Goal: Transaction & Acquisition: Book appointment/travel/reservation

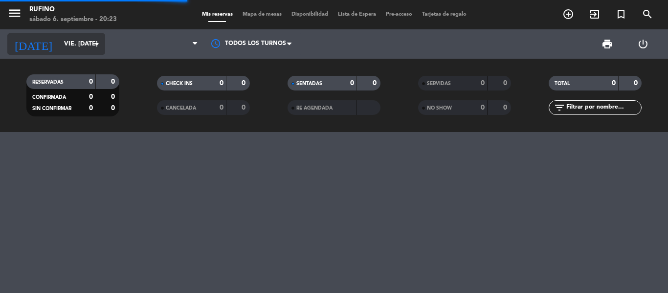
click at [71, 44] on input "vie. [DATE]" at bounding box center [100, 44] width 83 height 17
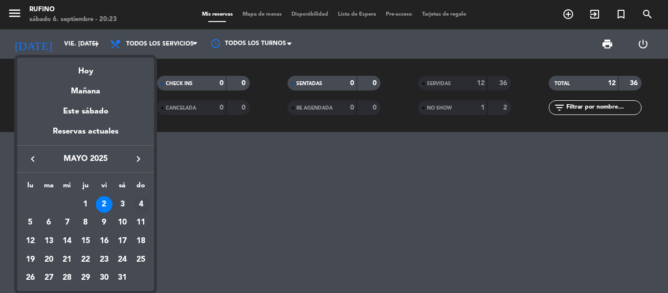
click at [142, 201] on div "4" at bounding box center [140, 204] width 17 height 17
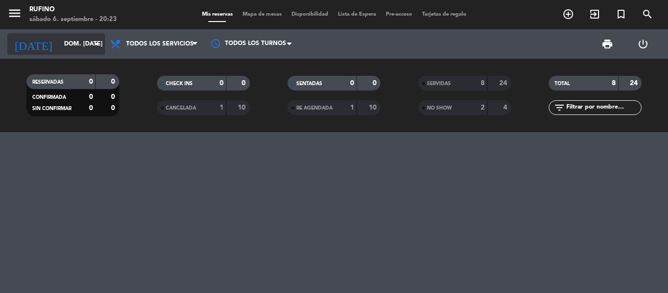
click at [65, 48] on input "dom. [DATE]" at bounding box center [100, 44] width 83 height 17
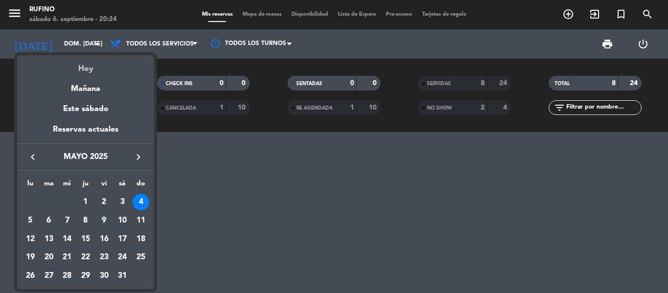
click at [92, 72] on div "Hoy" at bounding box center [85, 65] width 137 height 20
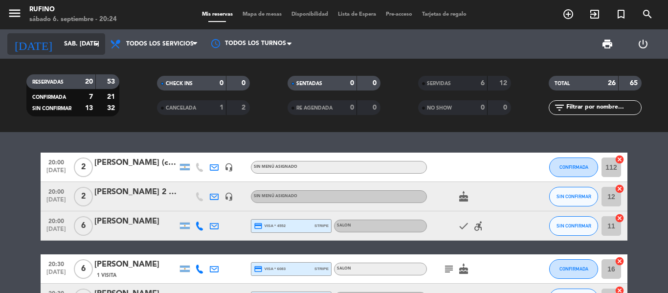
click at [69, 41] on input "sáb. [DATE]" at bounding box center [100, 44] width 83 height 17
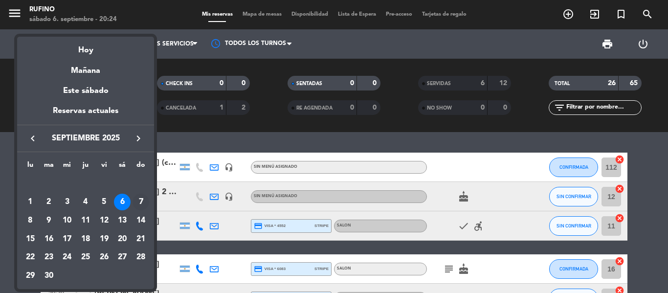
click at [137, 200] on div "7" at bounding box center [140, 202] width 17 height 17
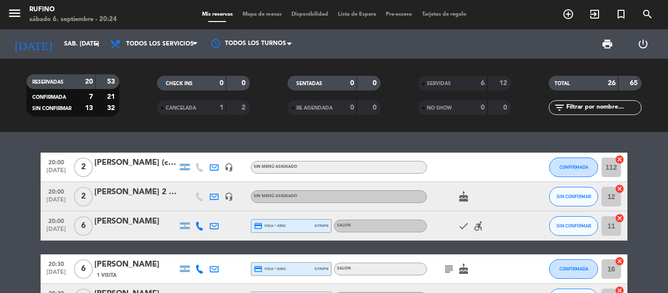
type input "dom. [DATE]"
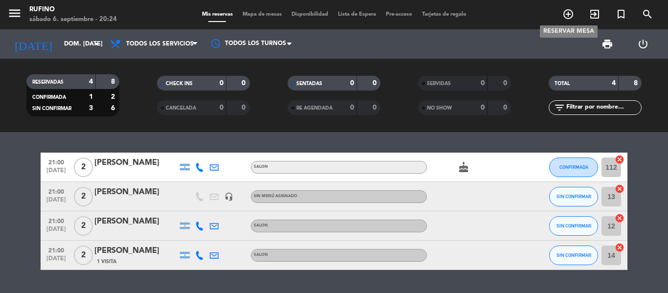
click at [565, 15] on icon "add_circle_outline" at bounding box center [568, 14] width 12 height 12
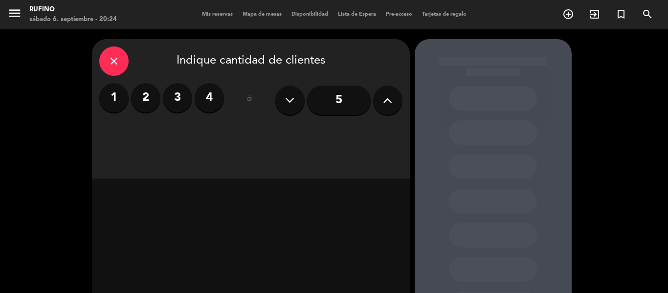
click at [142, 103] on label "2" at bounding box center [145, 97] width 29 height 29
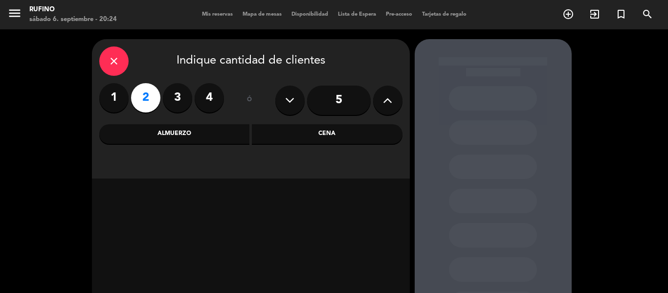
click at [308, 139] on div "Cena" at bounding box center [327, 134] width 151 height 20
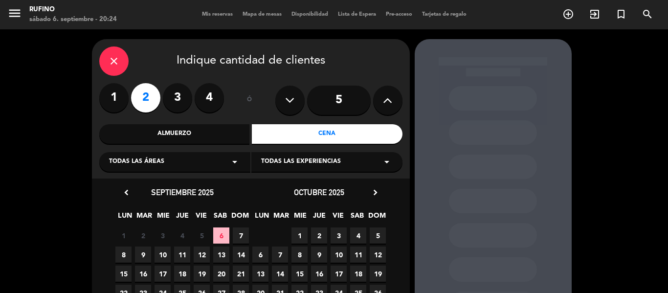
click at [241, 238] on span "7" at bounding box center [241, 235] width 16 height 16
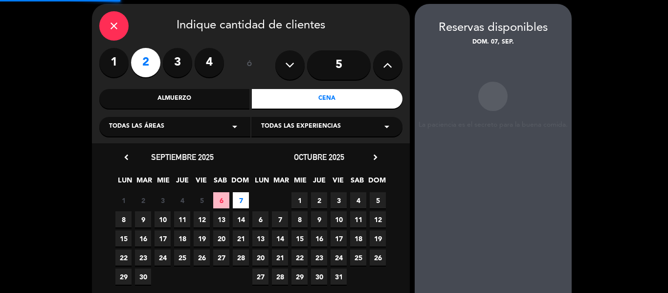
scroll to position [39, 0]
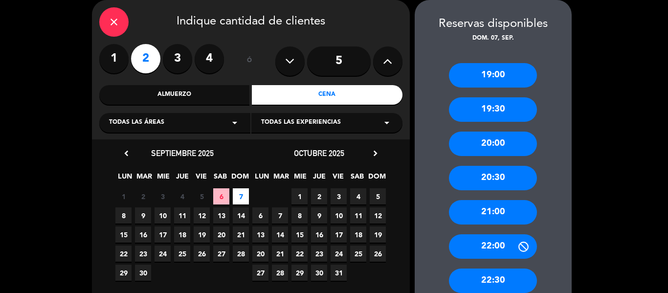
click at [509, 111] on div "19:30" at bounding box center [493, 109] width 88 height 24
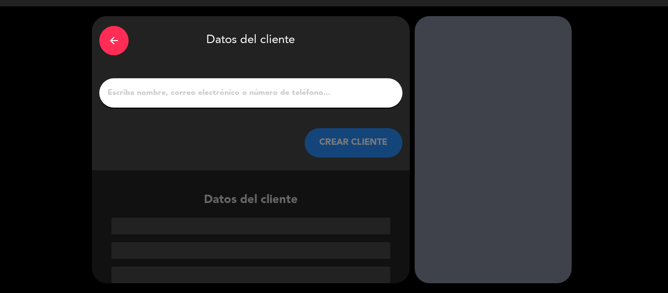
click at [310, 88] on input "1" at bounding box center [251, 93] width 288 height 14
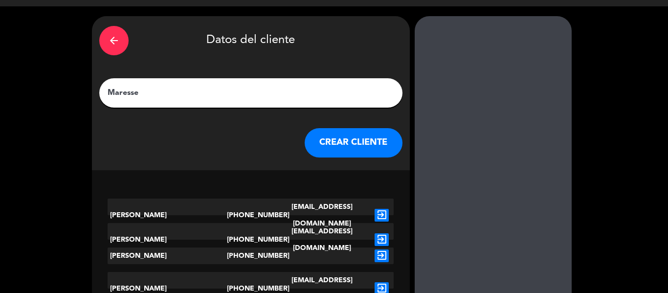
scroll to position [0, 0]
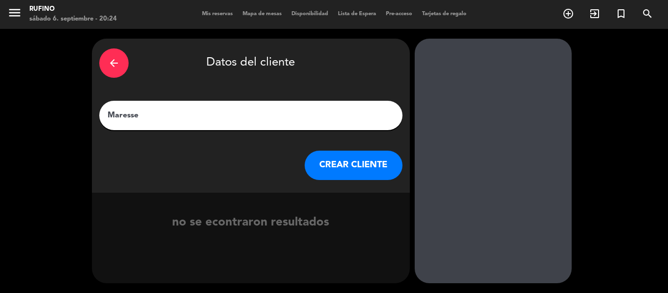
type input "Maresse"
click at [347, 157] on button "CREAR CLIENTE" at bounding box center [353, 165] width 98 height 29
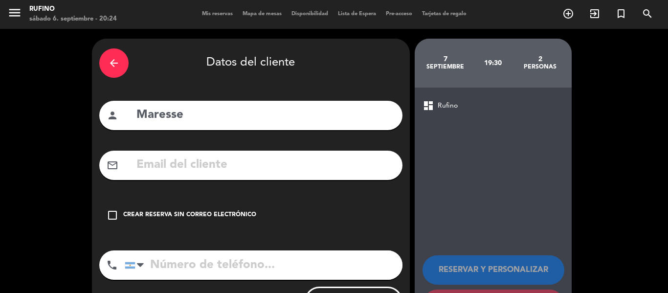
click at [213, 215] on div "Crear reserva sin correo electrónico" at bounding box center [189, 215] width 133 height 10
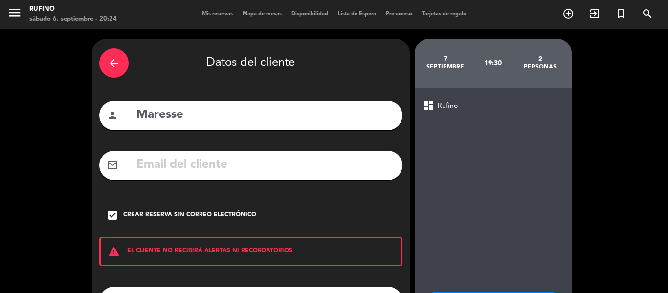
scroll to position [84, 0]
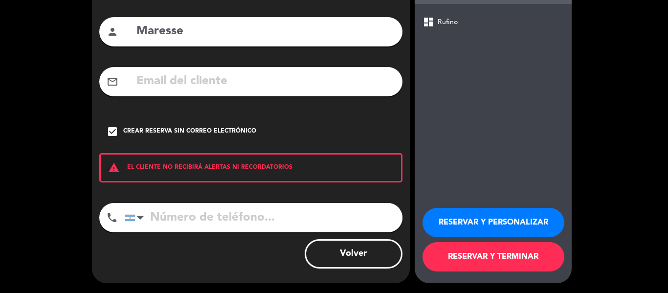
click at [505, 258] on button "RESERVAR Y TERMINAR" at bounding box center [493, 256] width 142 height 29
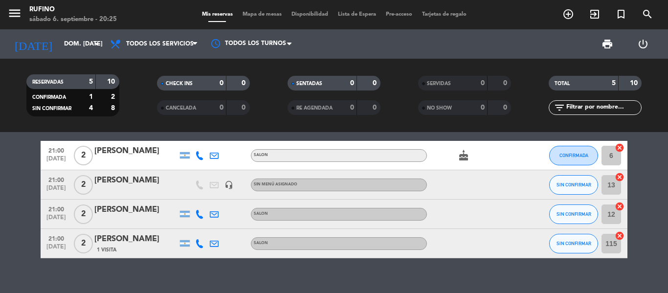
scroll to position [69, 0]
